Goal: Use online tool/utility: Use online tool/utility

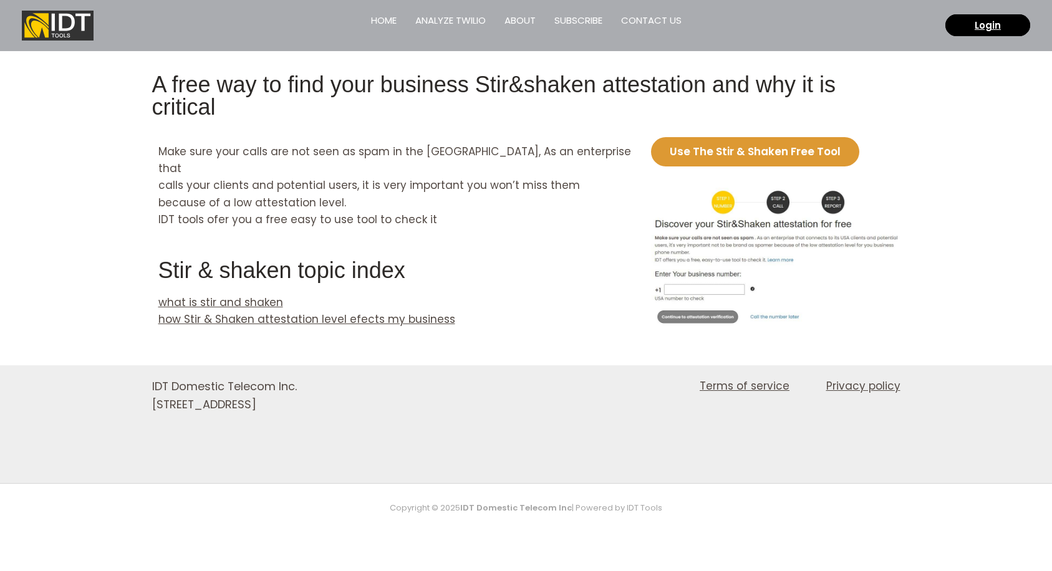
click at [741, 155] on link "Use The Stir & Shaken Free Tool" at bounding box center [755, 151] width 208 height 29
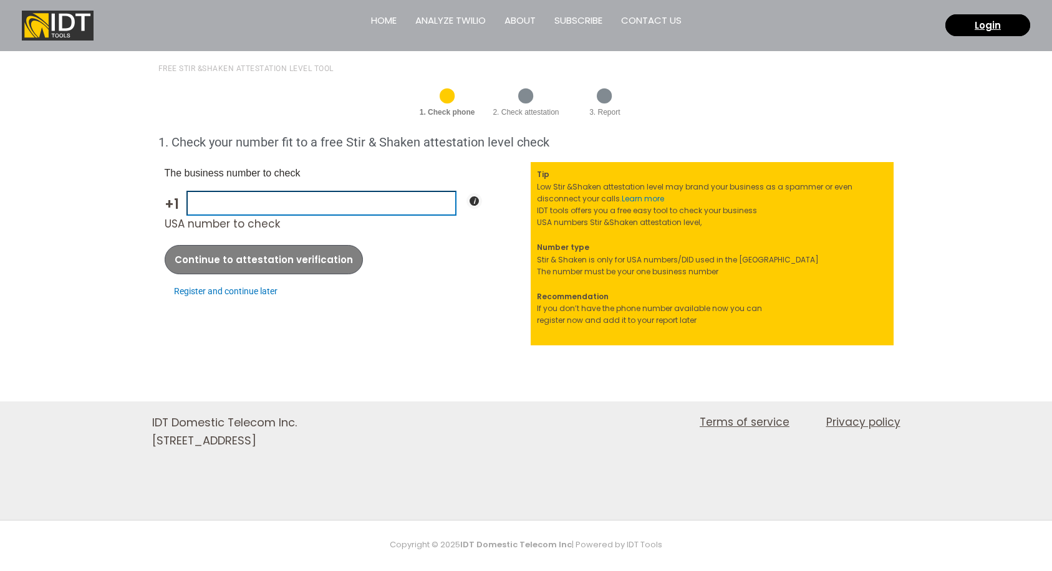
click at [283, 205] on input "USA number to check" at bounding box center [322, 203] width 270 height 24
type input "2817757777"
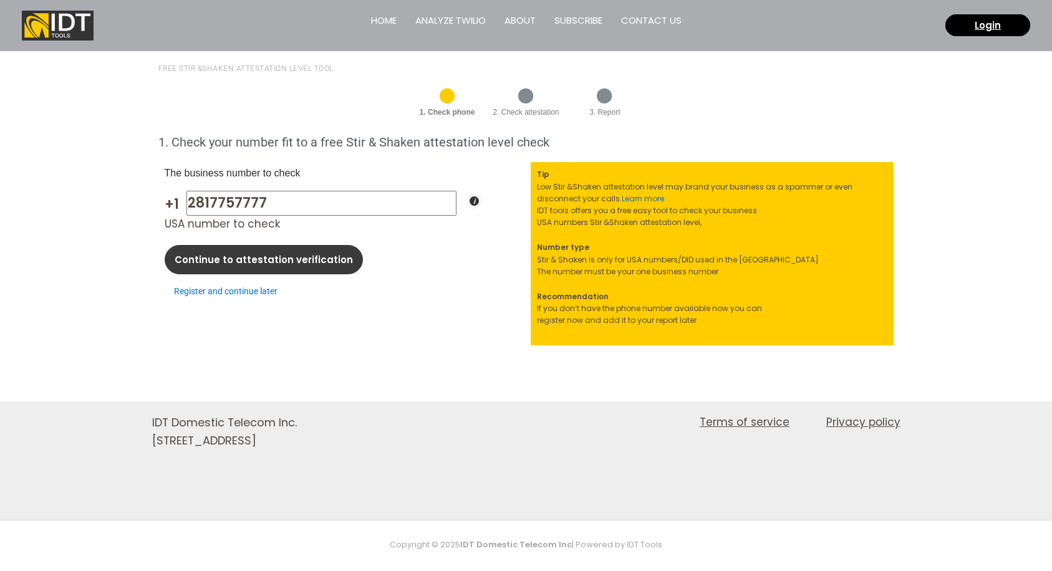
click at [268, 265] on span "Continue to attestation verification" at bounding box center [264, 259] width 178 height 9
